Goal: Transaction & Acquisition: Purchase product/service

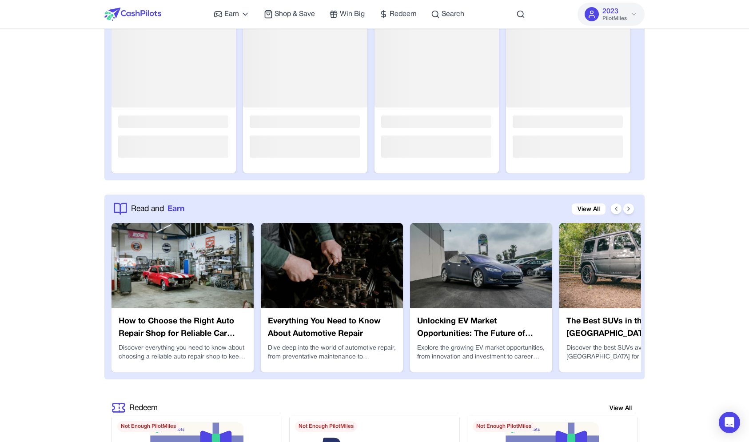
scroll to position [1477, 0]
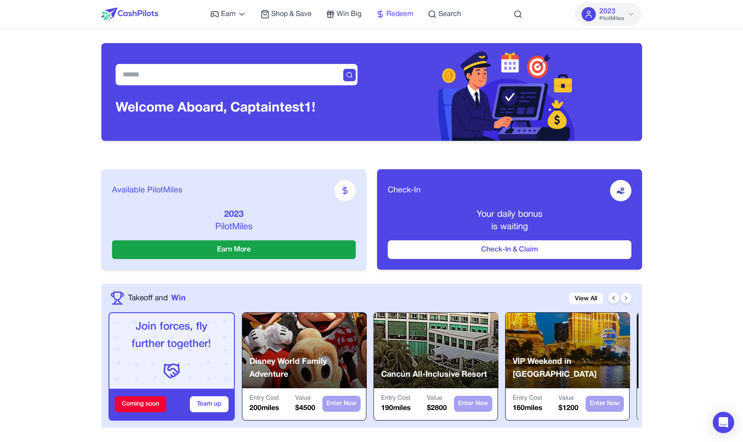
click at [403, 15] on span "Redeem" at bounding box center [399, 14] width 27 height 11
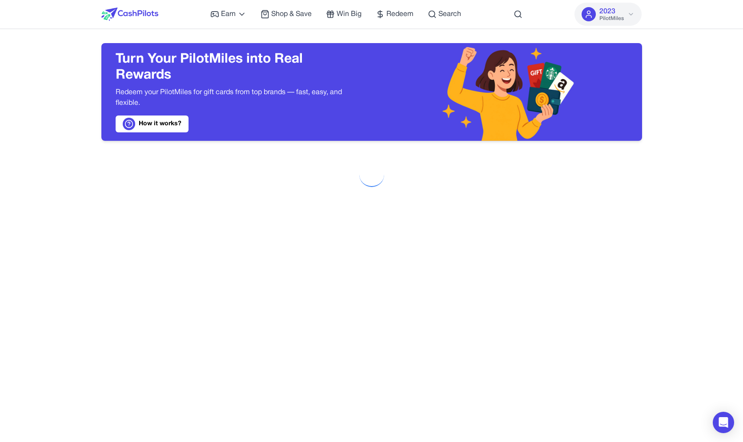
click at [530, 59] on img at bounding box center [506, 92] width 137 height 98
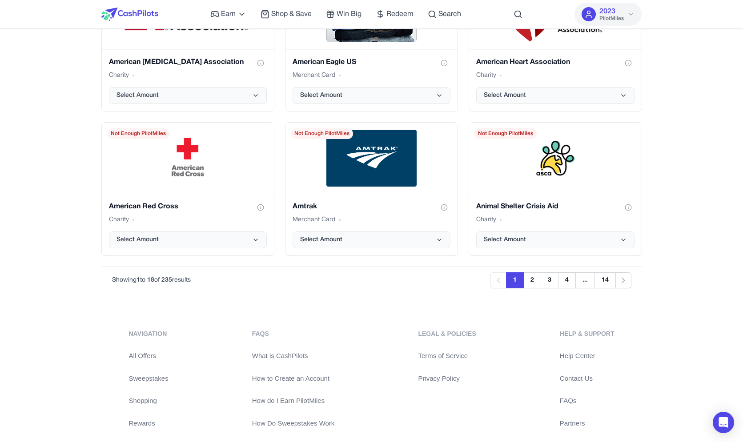
drag, startPoint x: 52, startPoint y: 277, endPoint x: 52, endPoint y: 221, distance: 56.4
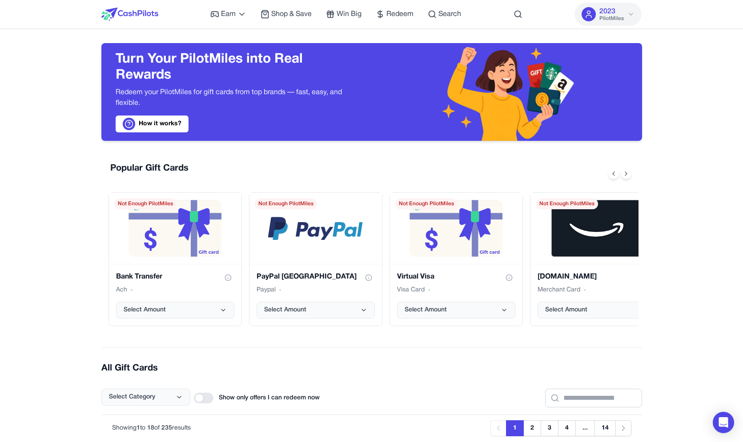
click at [122, 16] on img at bounding box center [129, 14] width 57 height 13
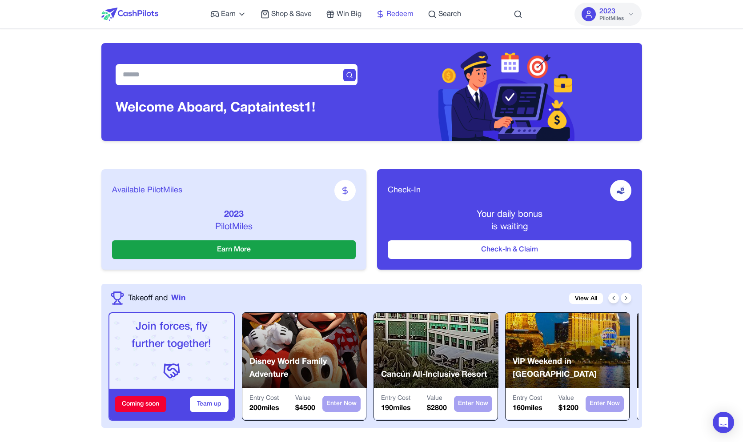
click at [400, 10] on span "Redeem" at bounding box center [399, 14] width 27 height 11
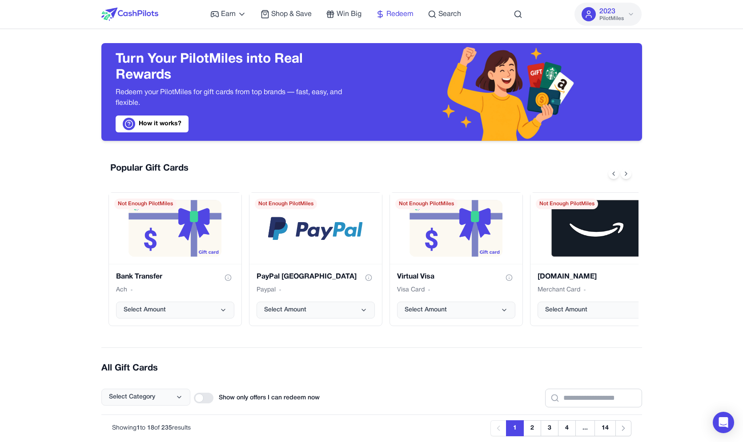
click at [383, 17] on icon at bounding box center [380, 14] width 9 height 9
click at [335, 19] on link "Win Big" at bounding box center [344, 14] width 36 height 11
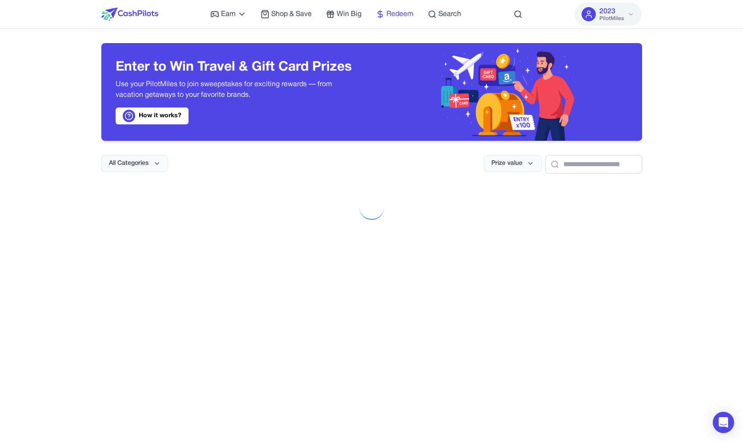
click at [407, 18] on span "Redeem" at bounding box center [399, 14] width 27 height 11
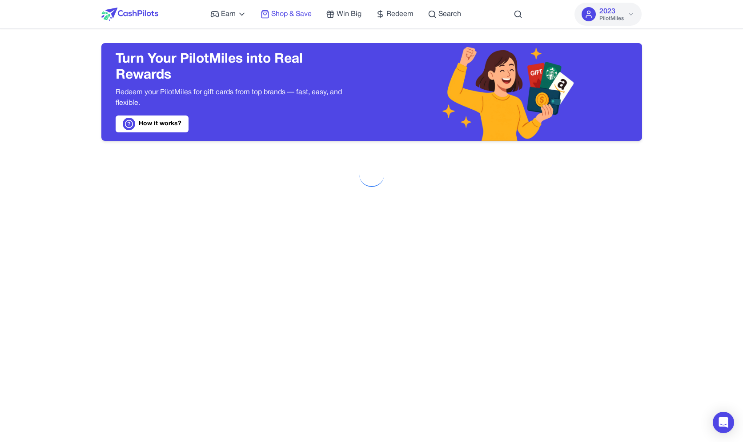
click at [299, 14] on span "Shop & Save" at bounding box center [291, 14] width 40 height 11
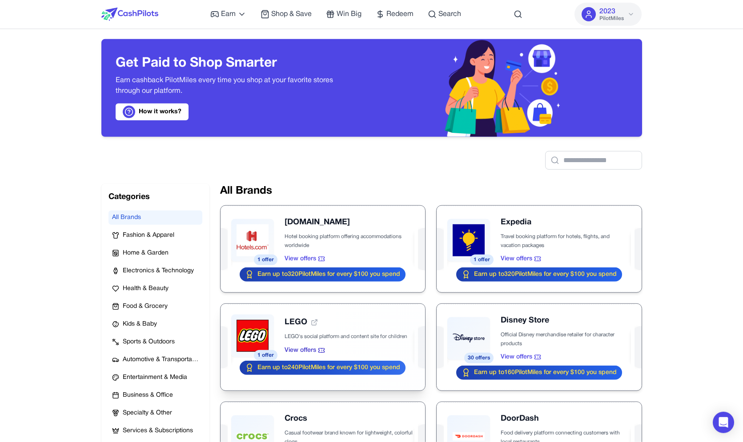
scroll to position [100, 0]
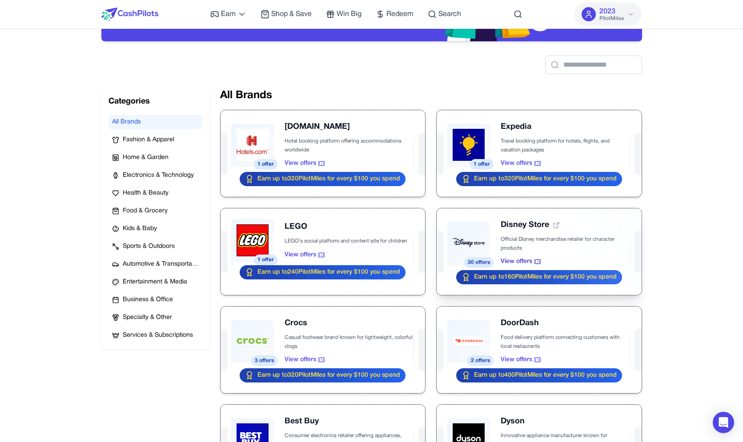
click at [476, 227] on div at bounding box center [538, 251] width 204 height 87
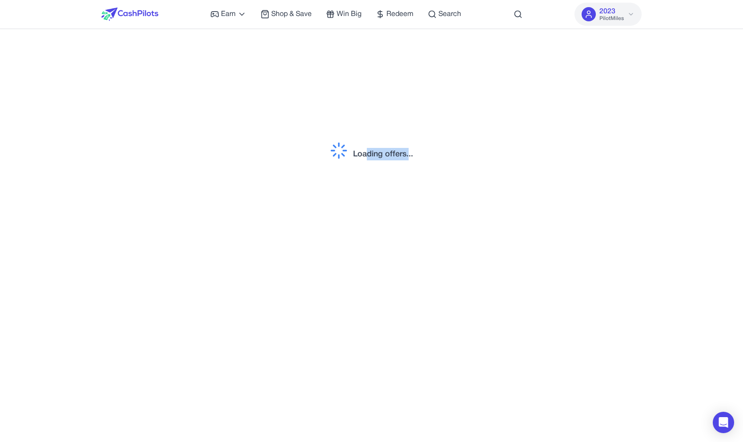
drag, startPoint x: 403, startPoint y: 154, endPoint x: 367, endPoint y: 152, distance: 36.5
click at [367, 152] on div "Loading offers..." at bounding box center [383, 154] width 60 height 12
drag, startPoint x: 363, startPoint y: 153, endPoint x: 411, endPoint y: 155, distance: 48.5
click at [411, 155] on div "Loading offers..." at bounding box center [383, 154] width 60 height 12
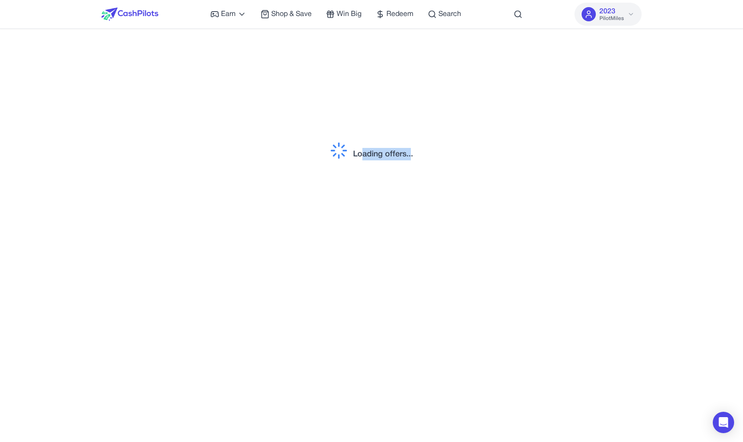
click at [411, 156] on div "Loading offers..." at bounding box center [383, 154] width 60 height 12
drag, startPoint x: 410, startPoint y: 156, endPoint x: 384, endPoint y: 156, distance: 26.2
click at [384, 156] on div "Loading offers..." at bounding box center [383, 154] width 60 height 12
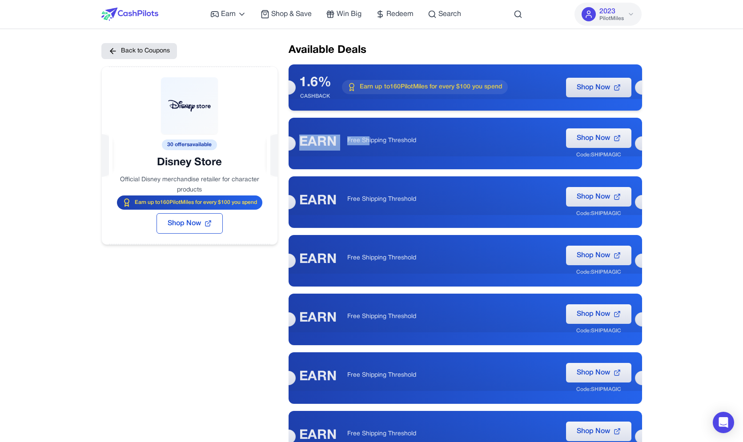
drag, startPoint x: 391, startPoint y: 84, endPoint x: 368, endPoint y: 141, distance: 61.5
click at [368, 111] on div "1.6% CASHBACK Earn up to 160 PilotMiles for every $100 you spend Shop Now" at bounding box center [464, 87] width 353 height 46
click at [368, 141] on p "Free Shipping Threshold" at bounding box center [451, 140] width 208 height 9
drag, startPoint x: 376, startPoint y: 141, endPoint x: 384, endPoint y: 86, distance: 55.7
click at [384, 136] on p "Free Shipping Threshold" at bounding box center [451, 140] width 208 height 9
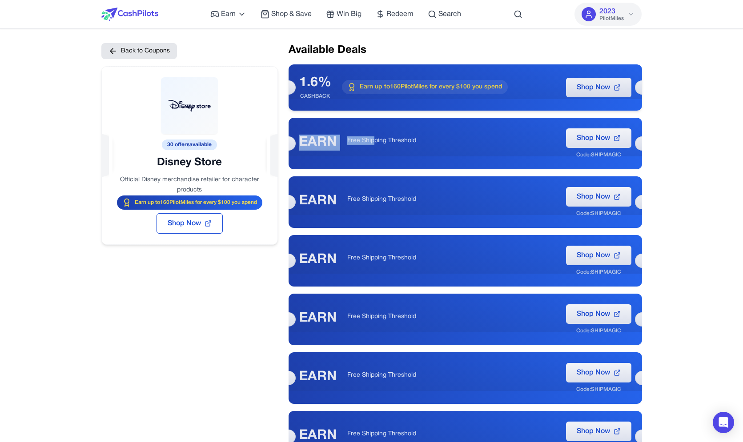
drag, startPoint x: 379, startPoint y: 87, endPoint x: 373, endPoint y: 145, distance: 58.1
click at [373, 111] on div "1.6% CASHBACK Earn up to 160 PilotMiles for every $100 you spend Shop Now" at bounding box center [464, 87] width 353 height 46
click at [373, 145] on p "Free Shipping Threshold" at bounding box center [451, 140] width 208 height 9
drag, startPoint x: 372, startPoint y: 138, endPoint x: 370, endPoint y: 94, distance: 44.1
click at [370, 136] on p "Free Shipping Threshold" at bounding box center [451, 140] width 208 height 9
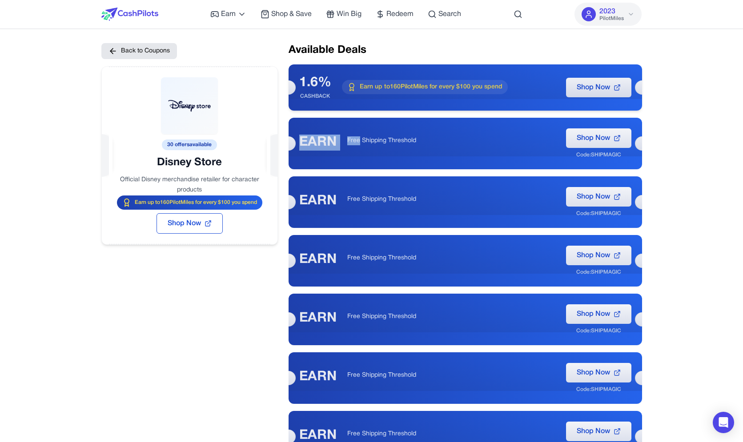
drag, startPoint x: 365, startPoint y: 88, endPoint x: 358, endPoint y: 141, distance: 53.8
click at [358, 111] on div "1.6% CASHBACK Earn up to 160 PilotMiles for every $100 you spend Shop Now" at bounding box center [464, 87] width 353 height 46
click at [358, 141] on p "Free Shipping Threshold" at bounding box center [451, 140] width 208 height 9
drag, startPoint x: 369, startPoint y: 140, endPoint x: 367, endPoint y: 87, distance: 52.9
click at [367, 136] on p "Free Shipping Threshold" at bounding box center [451, 140] width 208 height 9
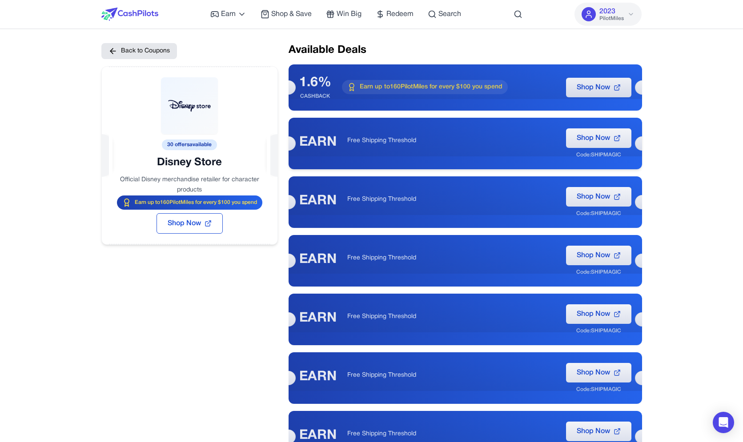
click at [367, 87] on span "Earn up to 160 PilotMiles for every $100 you spend" at bounding box center [431, 87] width 143 height 9
click at [159, 48] on button "Back to Coupons" at bounding box center [139, 51] width 76 height 16
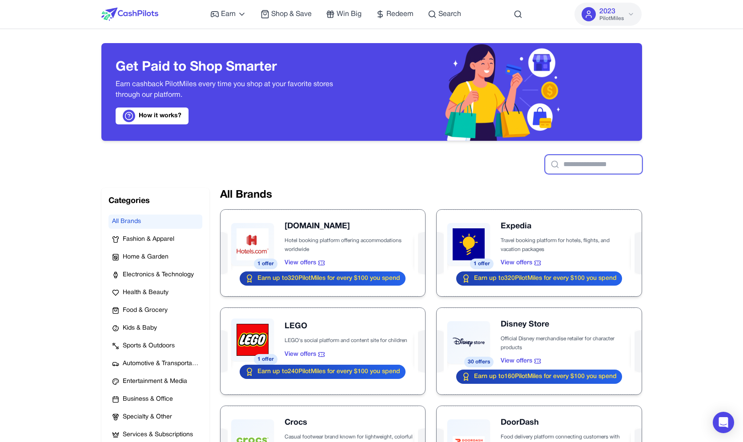
click at [559, 160] on input "text" at bounding box center [593, 164] width 97 height 19
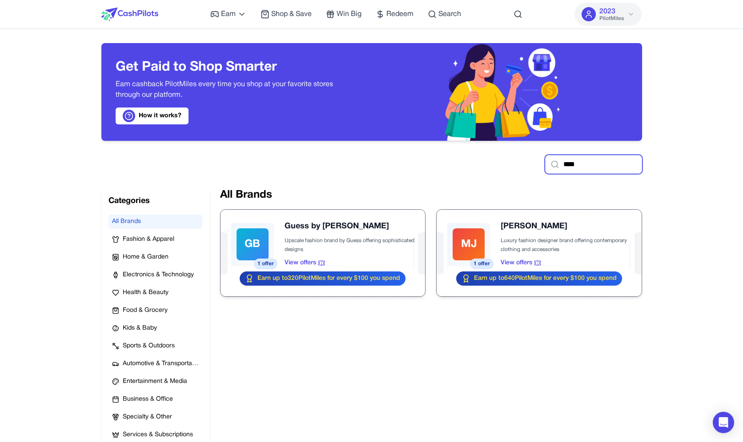
type input "*****"
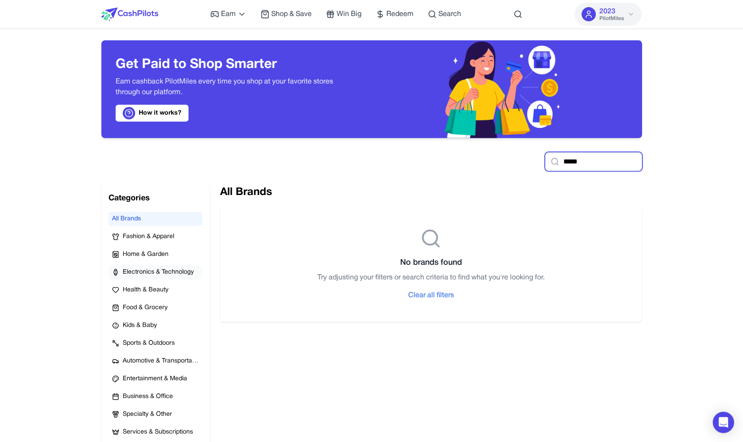
scroll to position [7, 0]
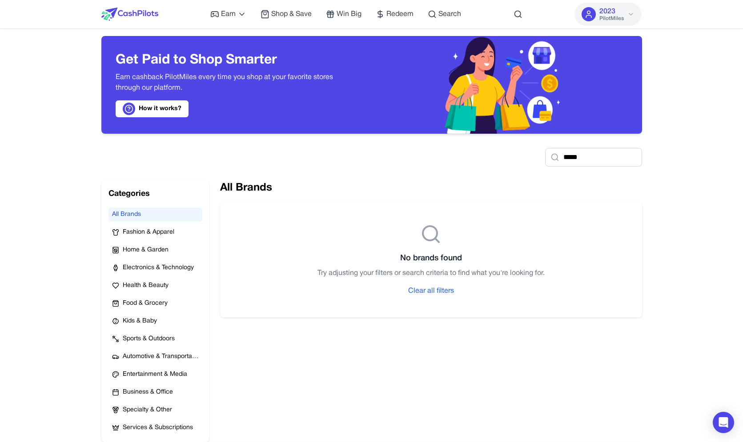
click at [161, 310] on button "Food & Grocery" at bounding box center [155, 303] width 94 height 14
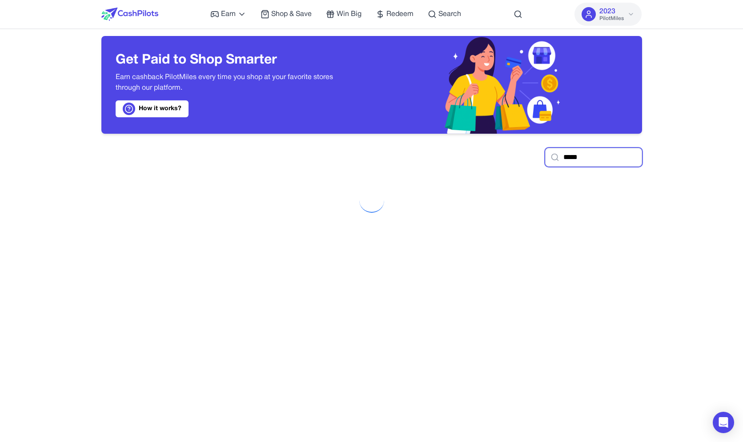
click at [556, 151] on input "*****" at bounding box center [593, 157] width 97 height 19
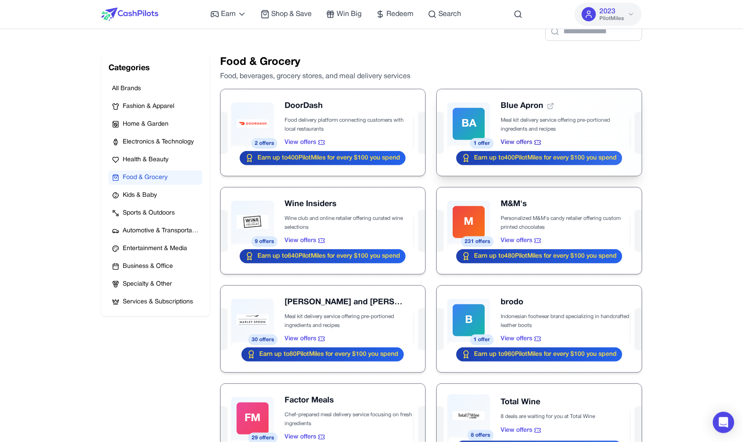
scroll to position [52, 0]
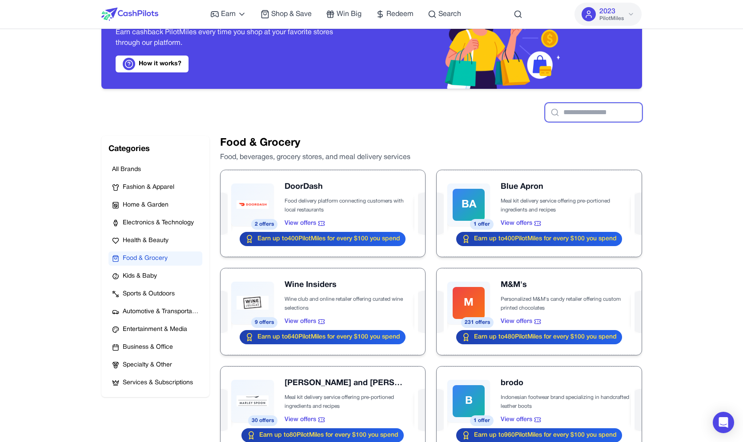
click at [595, 115] on input "text" at bounding box center [593, 112] width 97 height 19
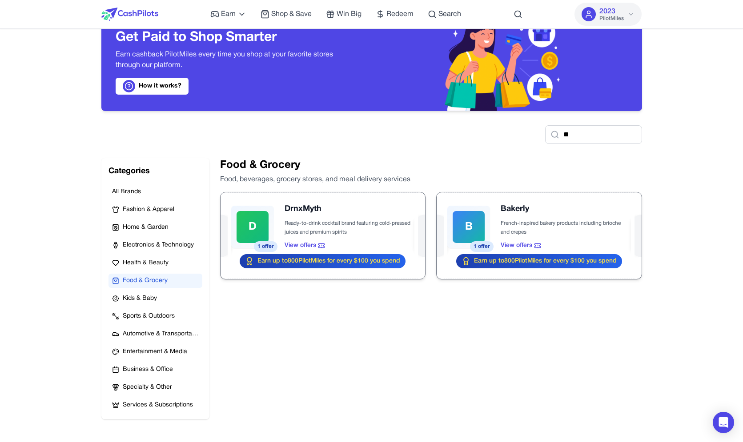
scroll to position [0, 0]
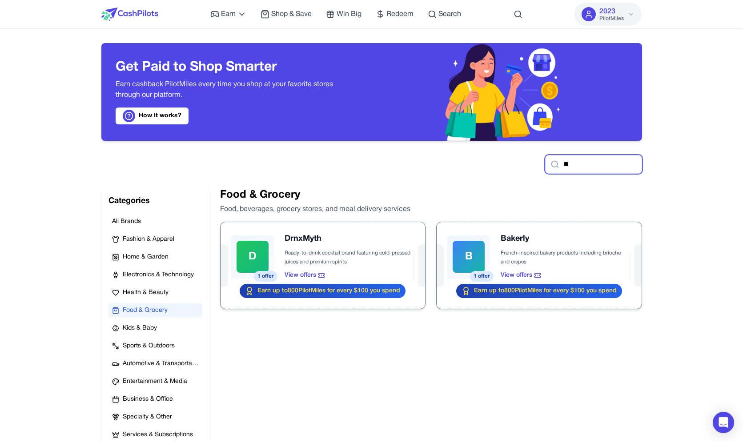
click at [549, 163] on input "**" at bounding box center [593, 164] width 97 height 19
click at [559, 160] on input "**" at bounding box center [593, 164] width 97 height 19
type input "*"
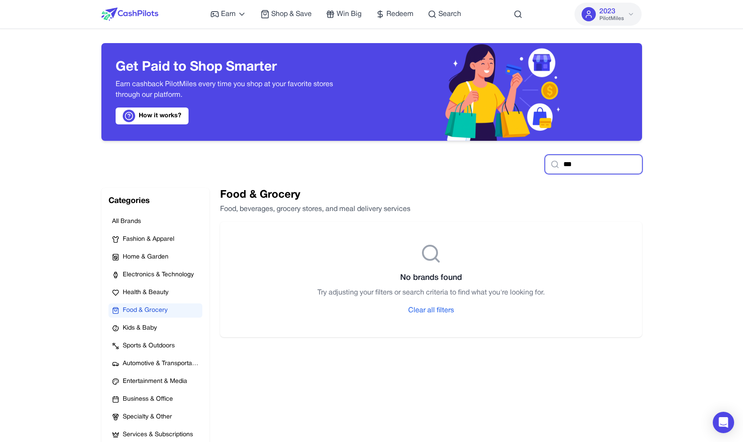
type input "***"
click at [585, 171] on input "***" at bounding box center [593, 164] width 97 height 19
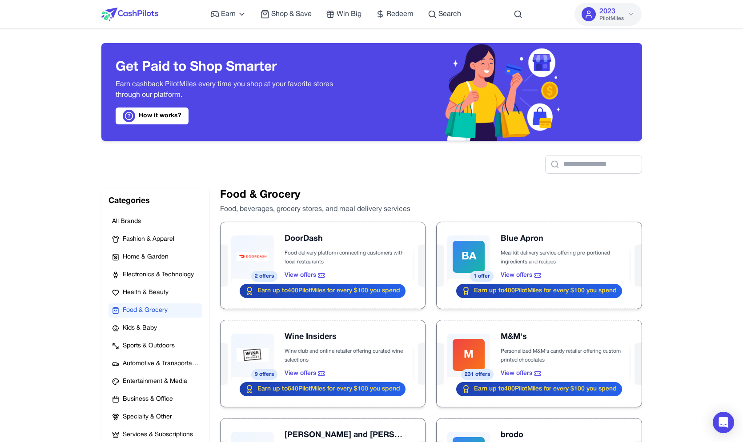
click at [146, 18] on img at bounding box center [129, 14] width 57 height 13
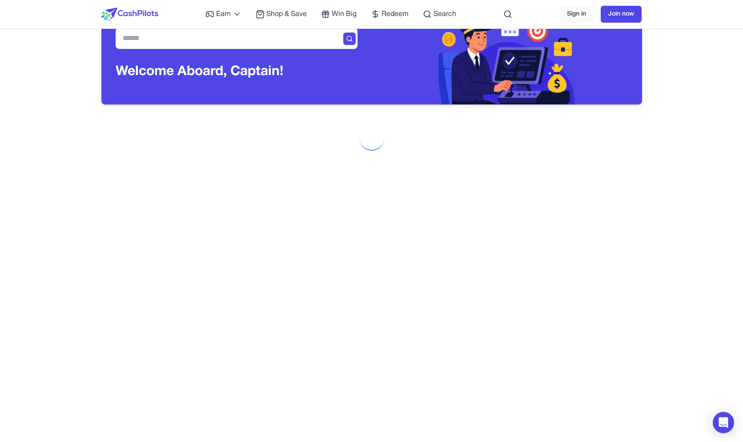
scroll to position [28, 0]
